Goal: Task Accomplishment & Management: Complete application form

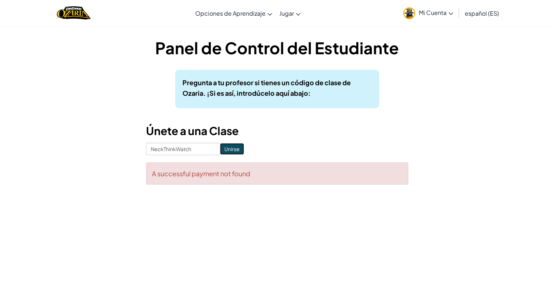
click at [233, 148] on input "Unirse" at bounding box center [232, 149] width 24 height 12
click at [226, 148] on input "Unirse" at bounding box center [232, 149] width 24 height 12
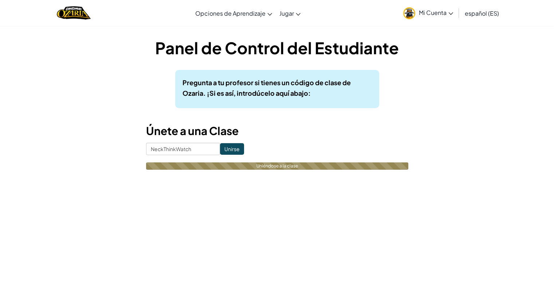
click at [226, 148] on input "Unirse" at bounding box center [232, 149] width 24 height 12
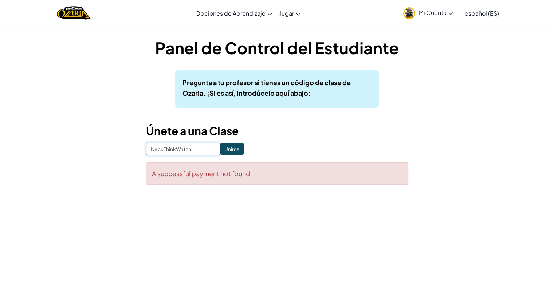
click at [196, 153] on input "NeckThinkWatch" at bounding box center [183, 149] width 74 height 12
click at [442, 14] on span "Mi Cuenta" at bounding box center [436, 13] width 34 height 8
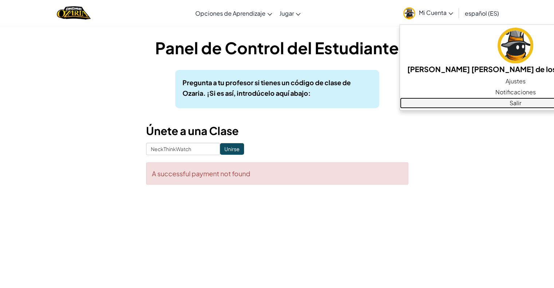
click at [469, 101] on link "Salir" at bounding box center [515, 103] width 231 height 11
